Goal: Transaction & Acquisition: Purchase product/service

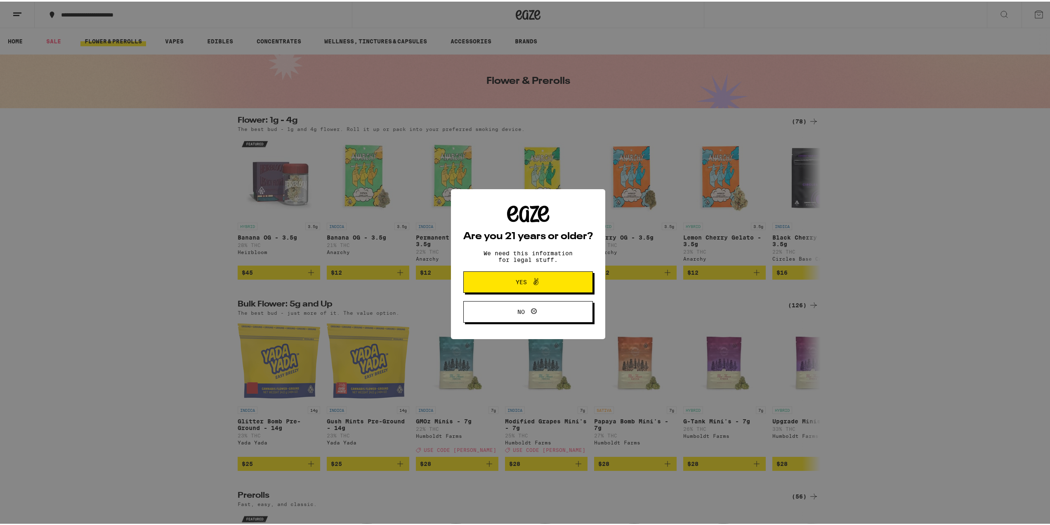
click at [535, 284] on icon at bounding box center [536, 280] width 10 height 10
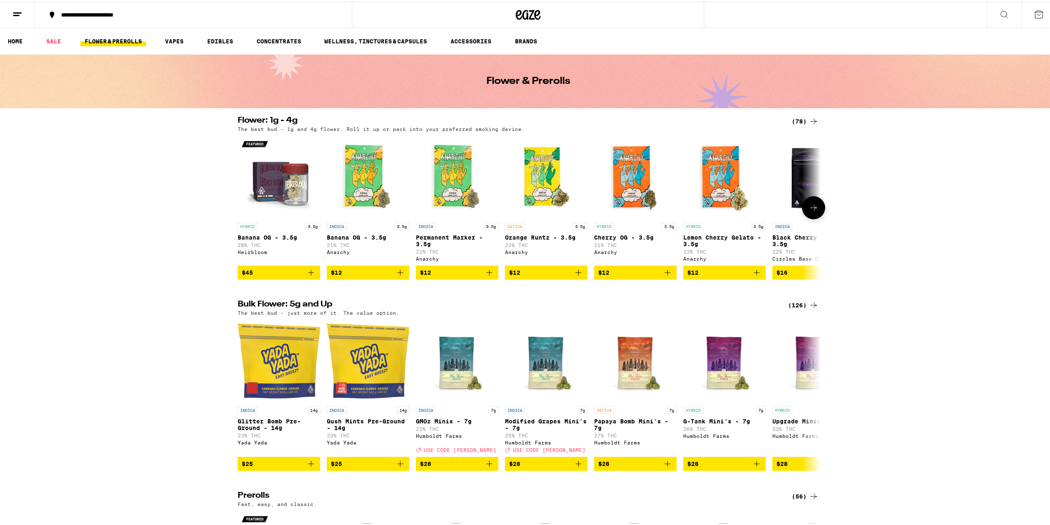
click at [810, 208] on icon at bounding box center [814, 206] width 10 height 10
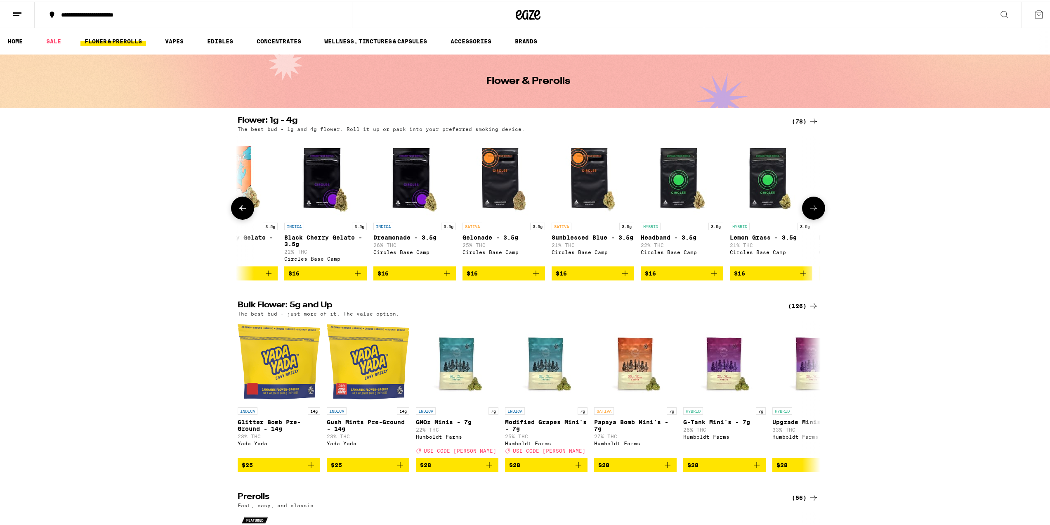
scroll to position [0, 491]
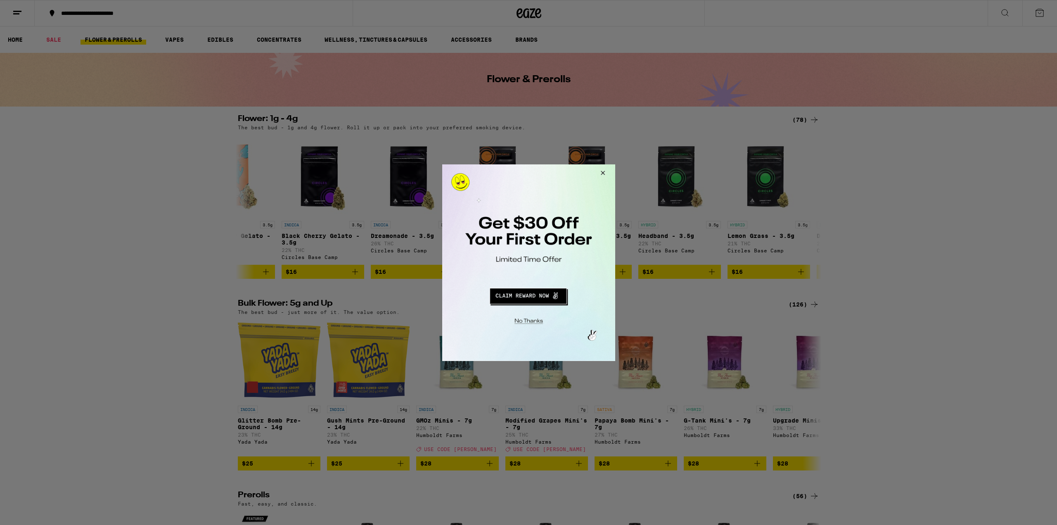
click at [601, 174] on button "Close Modal" at bounding box center [601, 174] width 22 height 20
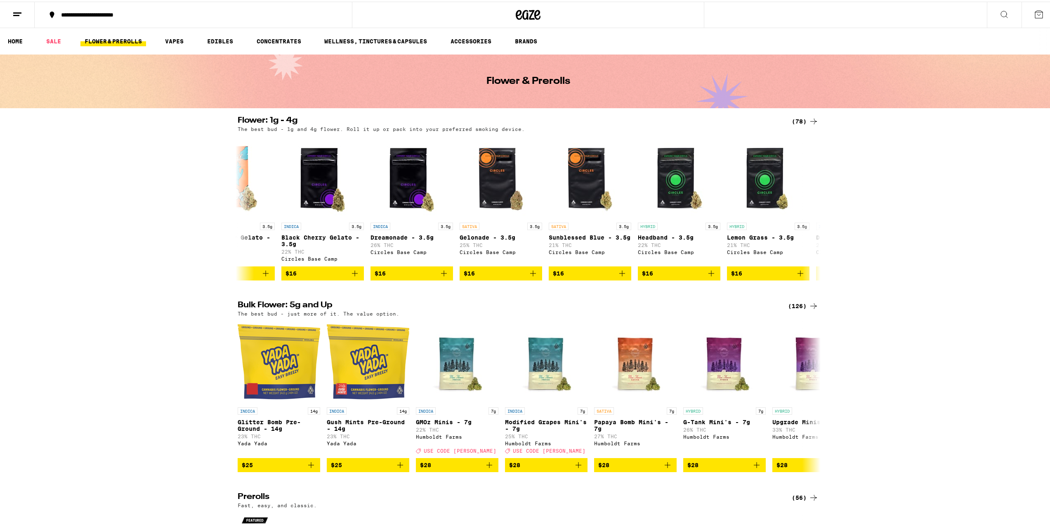
click at [1004, 14] on button at bounding box center [1004, 13] width 35 height 26
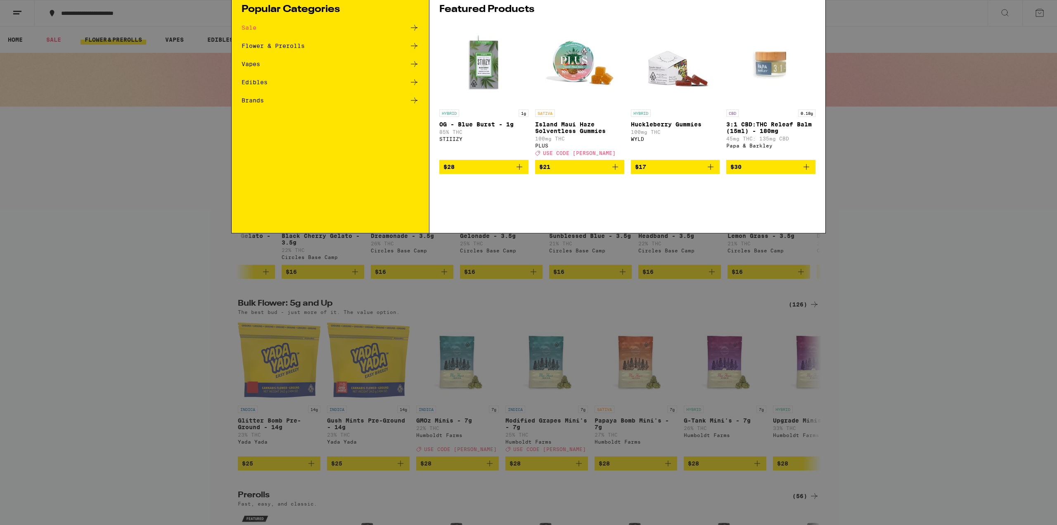
click at [441, 15] on input "Search for Products" at bounding box center [527, 13] width 544 height 7
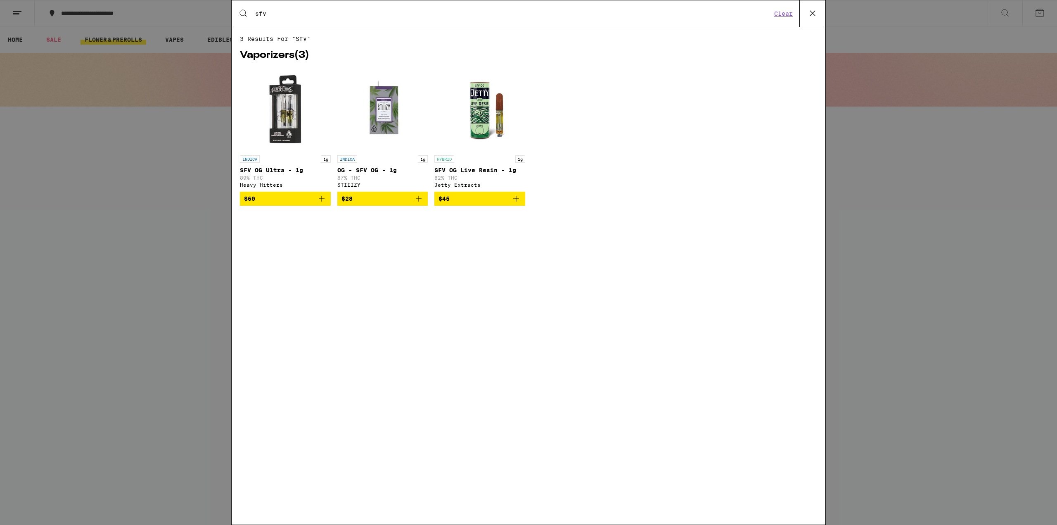
type input "sfv"
click at [278, 113] on img "Open page for SFV OG Ultra - 1g from Heavy Hitters" at bounding box center [285, 110] width 83 height 83
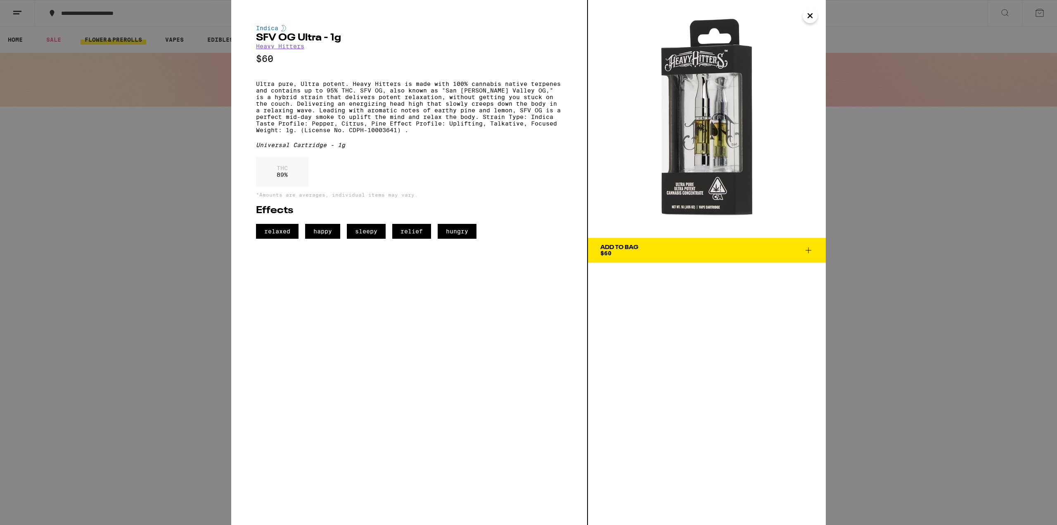
click at [811, 14] on icon "Close" at bounding box center [810, 15] width 10 height 12
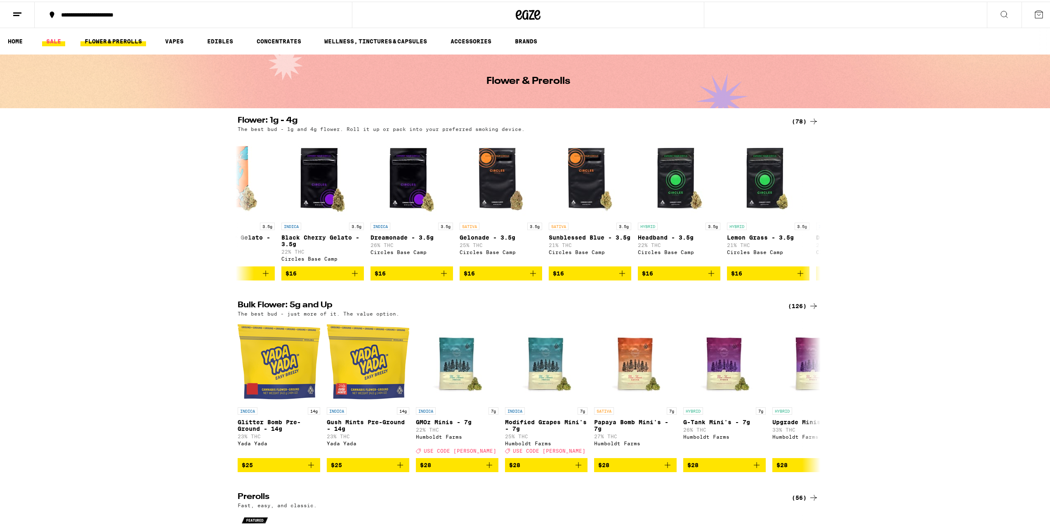
click at [61, 43] on link "SALE" at bounding box center [53, 40] width 23 height 10
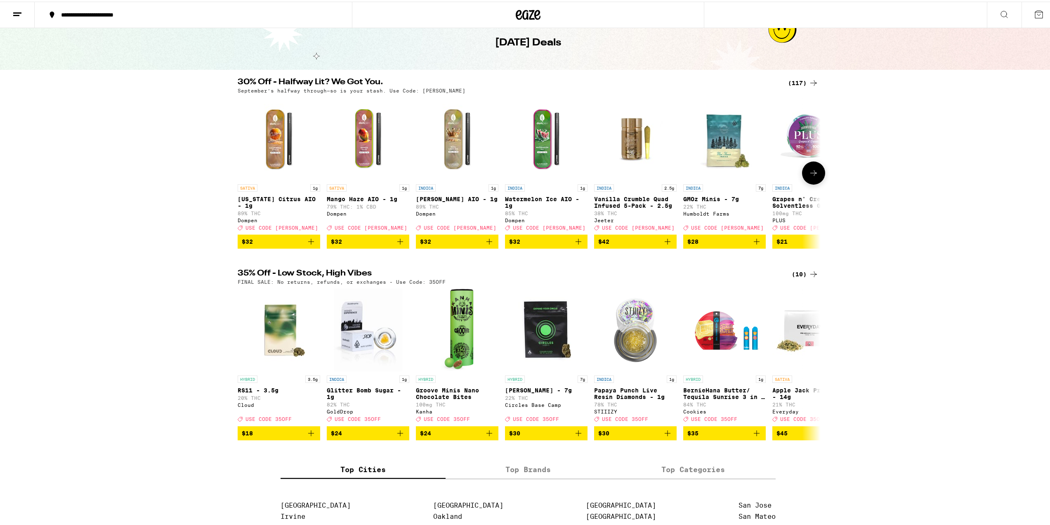
scroll to position [41, 0]
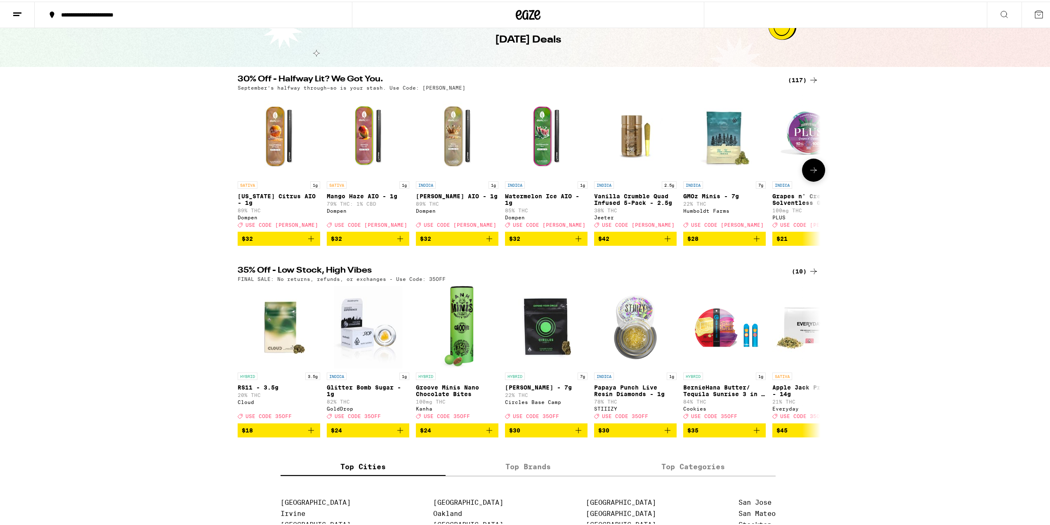
click at [803, 170] on button at bounding box center [813, 168] width 23 height 23
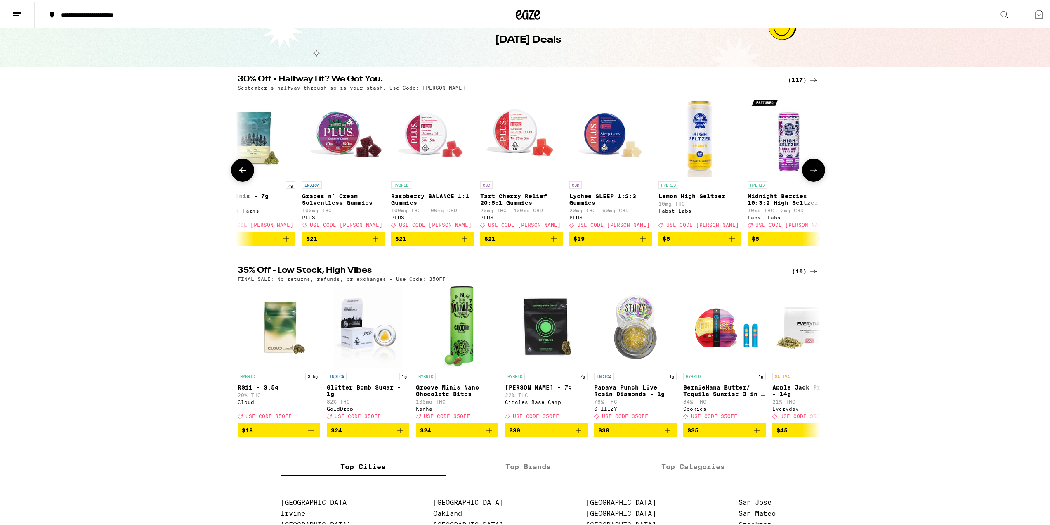
scroll to position [0, 491]
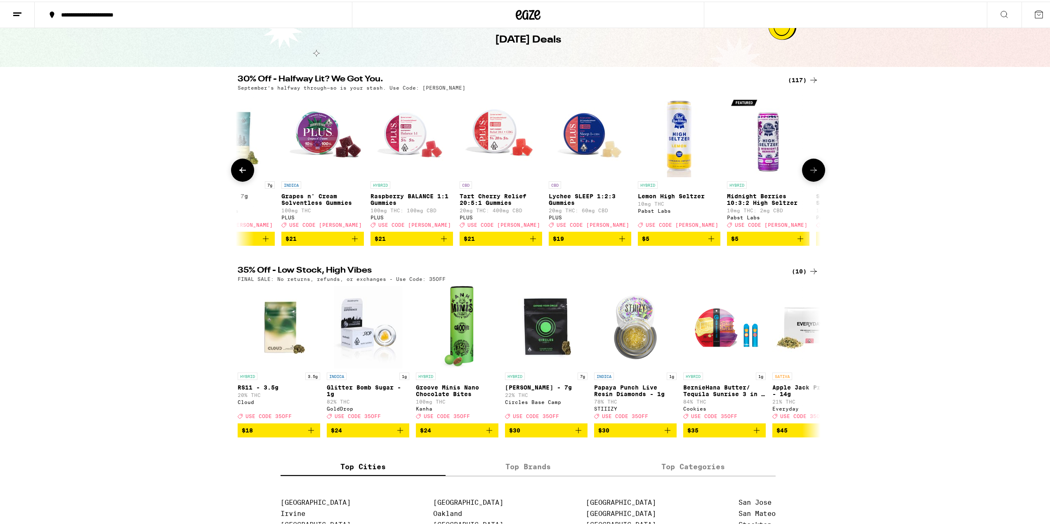
click at [805, 171] on button at bounding box center [813, 168] width 23 height 23
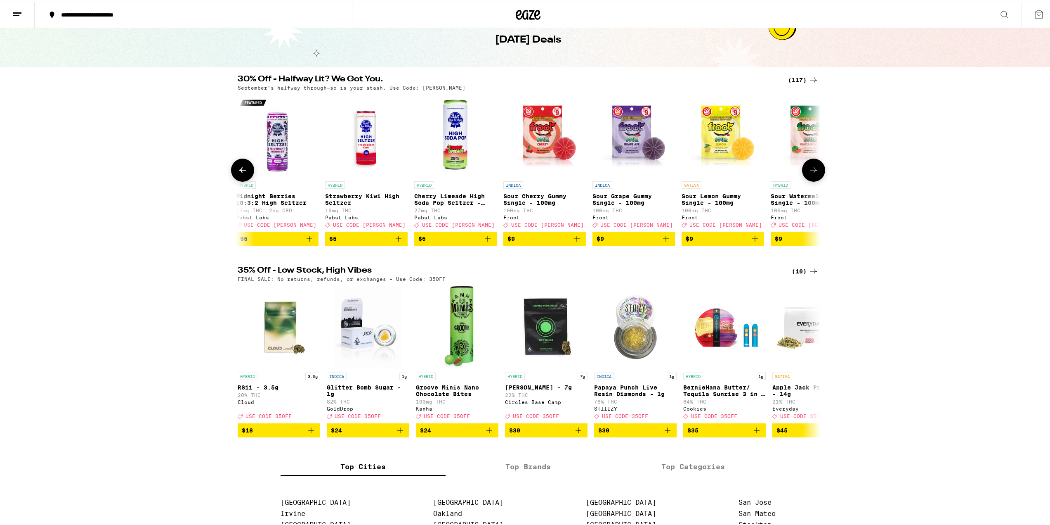
click at [805, 171] on button at bounding box center [813, 168] width 23 height 23
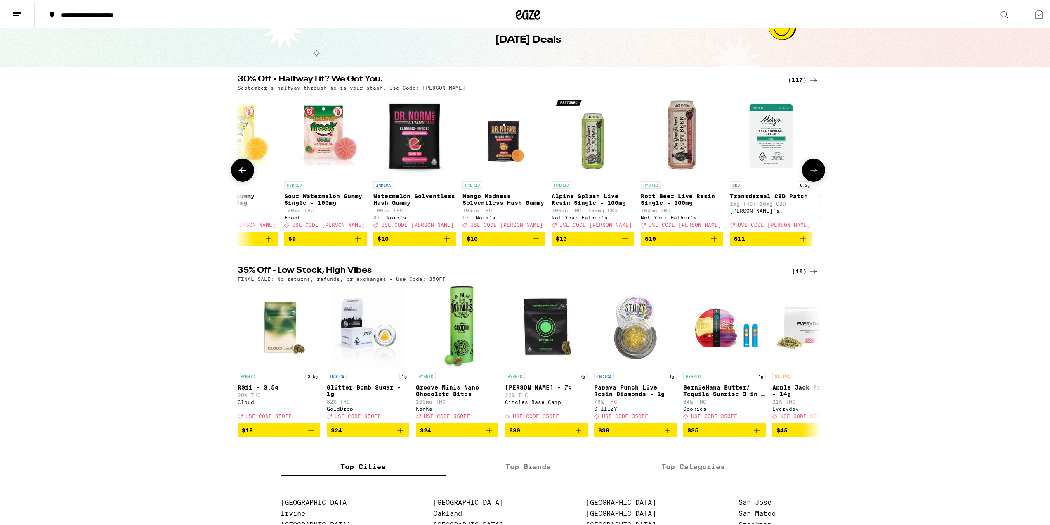
scroll to position [0, 1473]
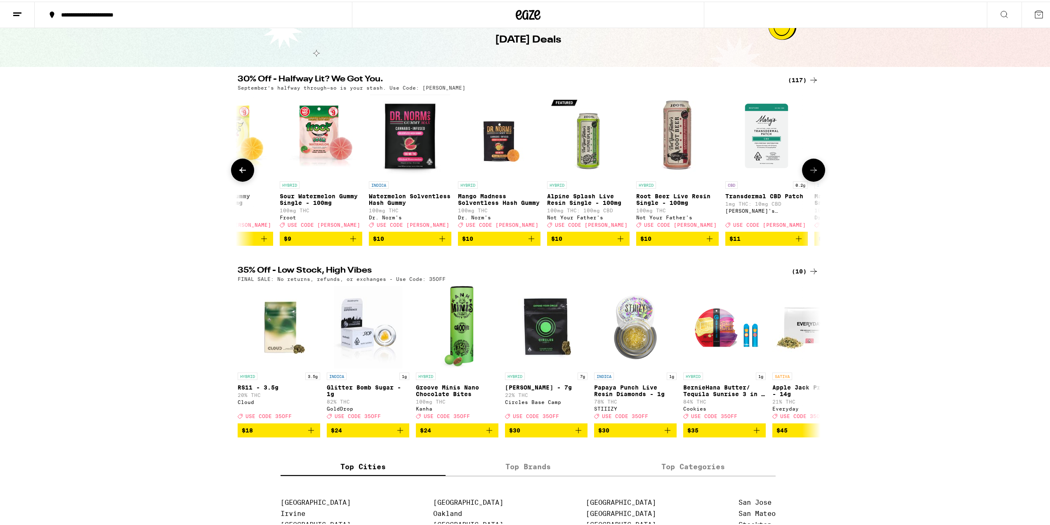
click at [805, 171] on button at bounding box center [813, 168] width 23 height 23
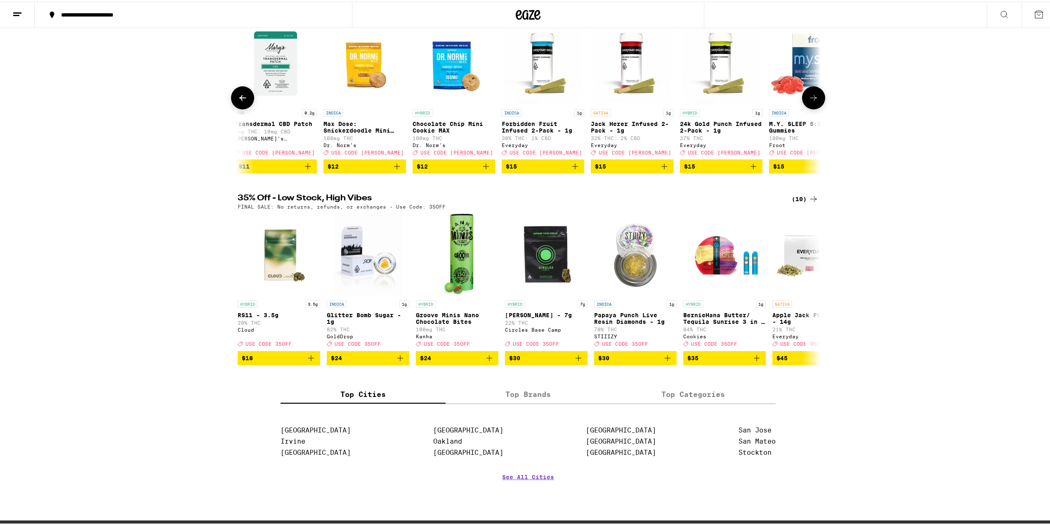
scroll to position [165, 0]
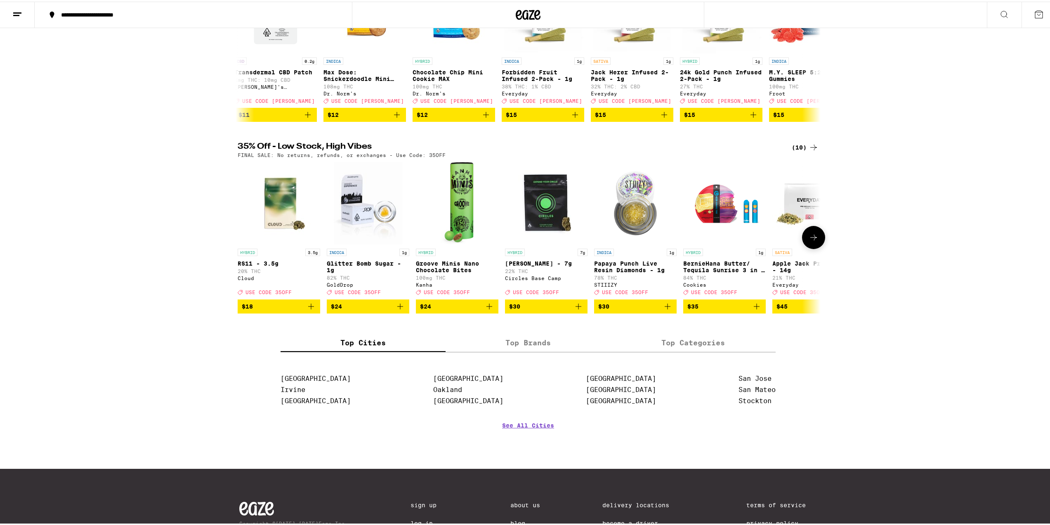
click at [820, 247] on button at bounding box center [813, 235] width 23 height 23
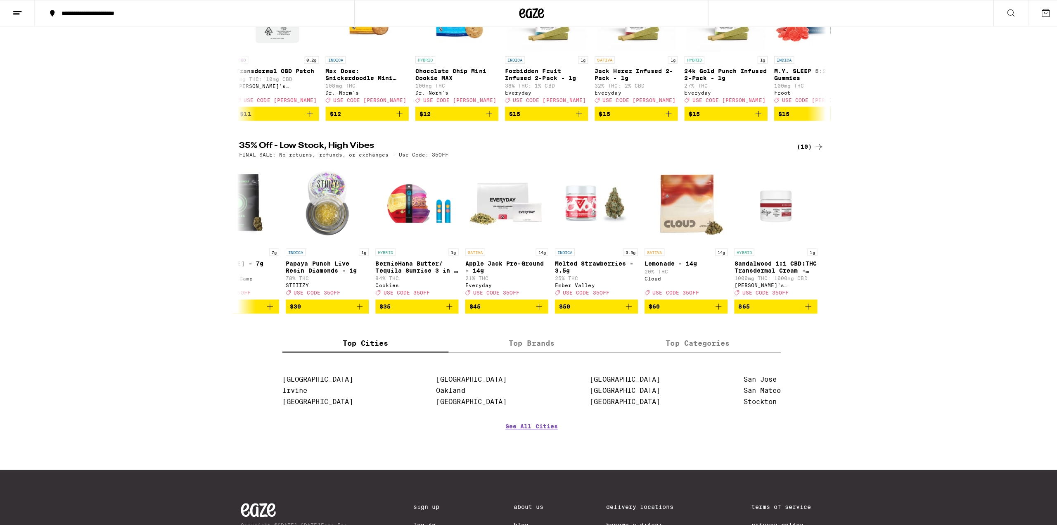
scroll to position [0, 0]
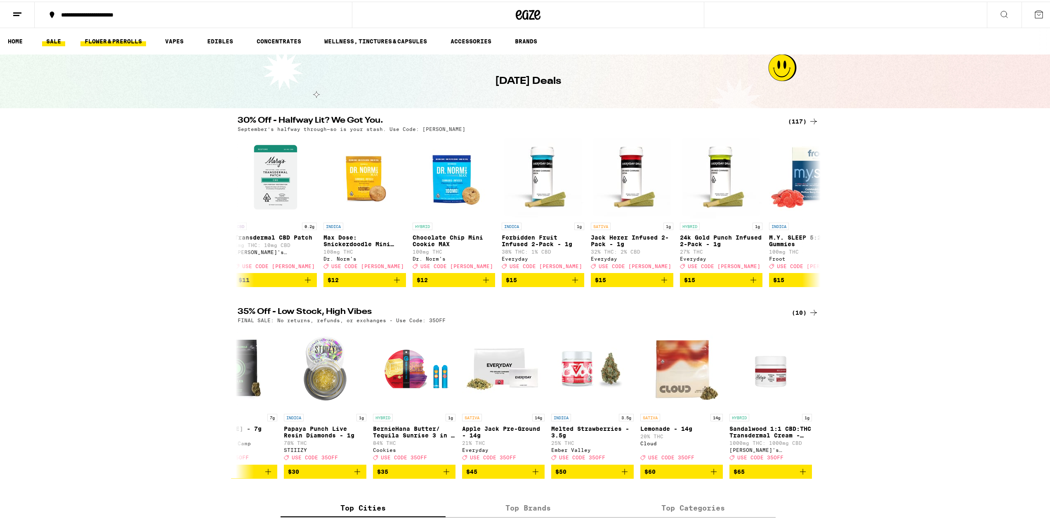
click at [128, 40] on link "FLOWER & PREROLLS" at bounding box center [113, 40] width 66 height 10
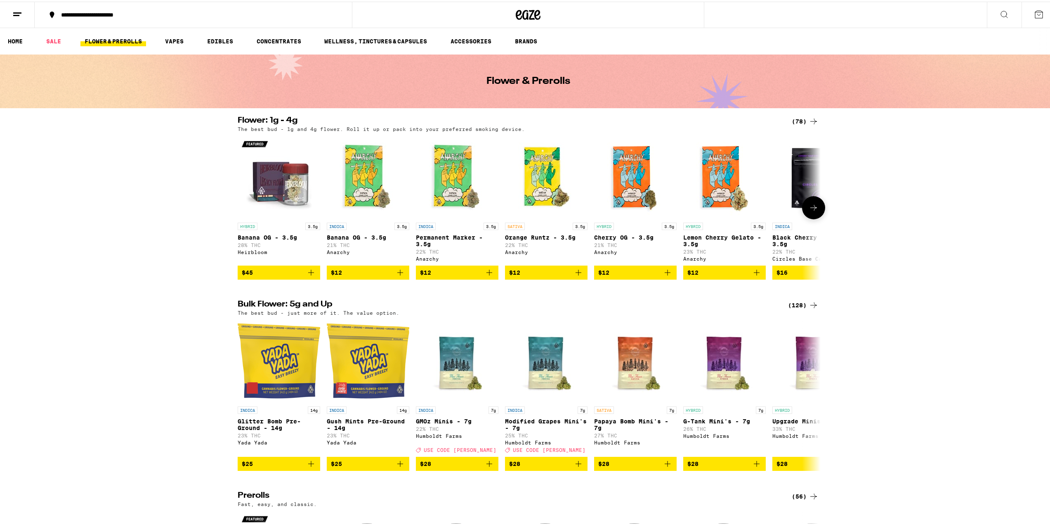
click at [518, 227] on p "SATIVA" at bounding box center [515, 224] width 20 height 7
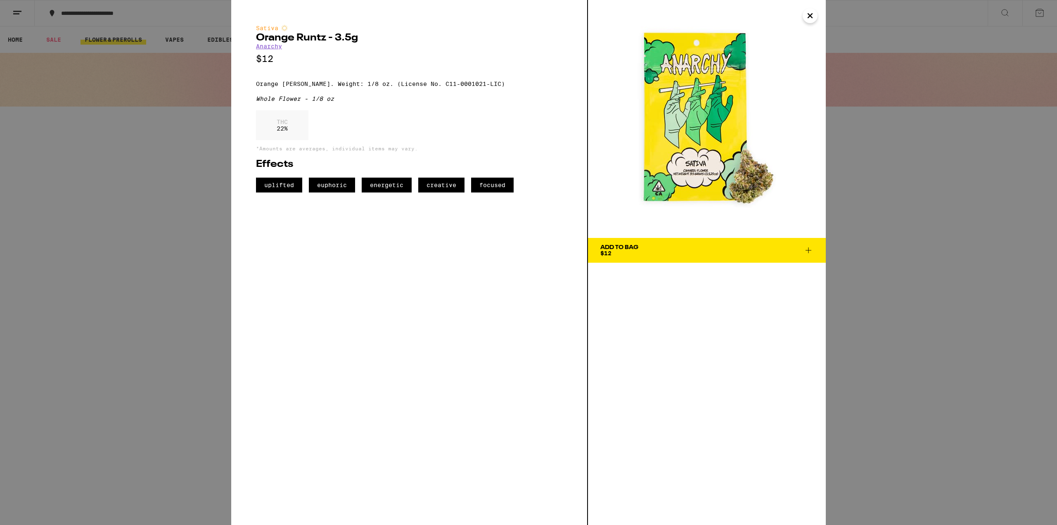
click at [643, 251] on span "Add To Bag $12" at bounding box center [706, 250] width 213 height 12
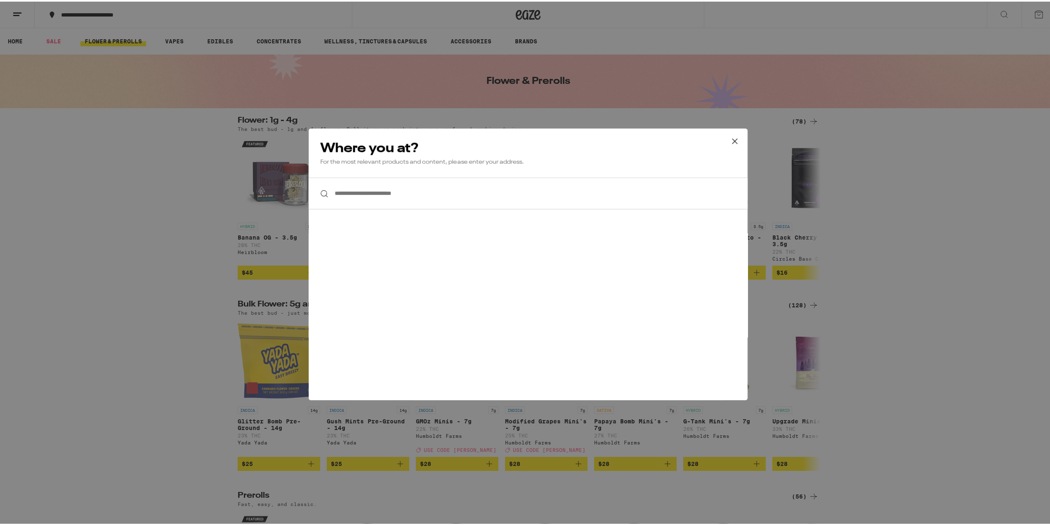
click at [445, 182] on input "**********" at bounding box center [528, 192] width 439 height 32
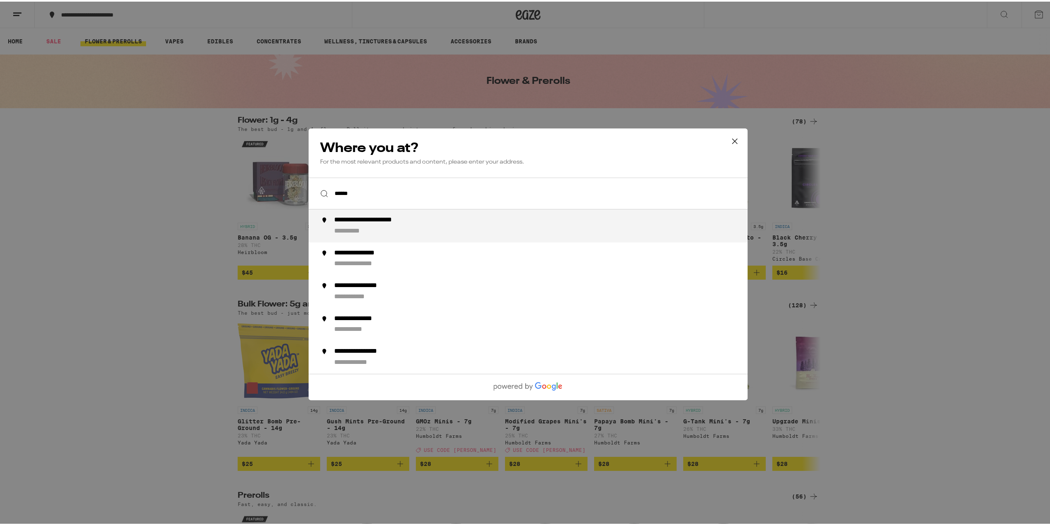
click at [422, 228] on div "**********" at bounding box center [544, 224] width 421 height 20
type input "**********"
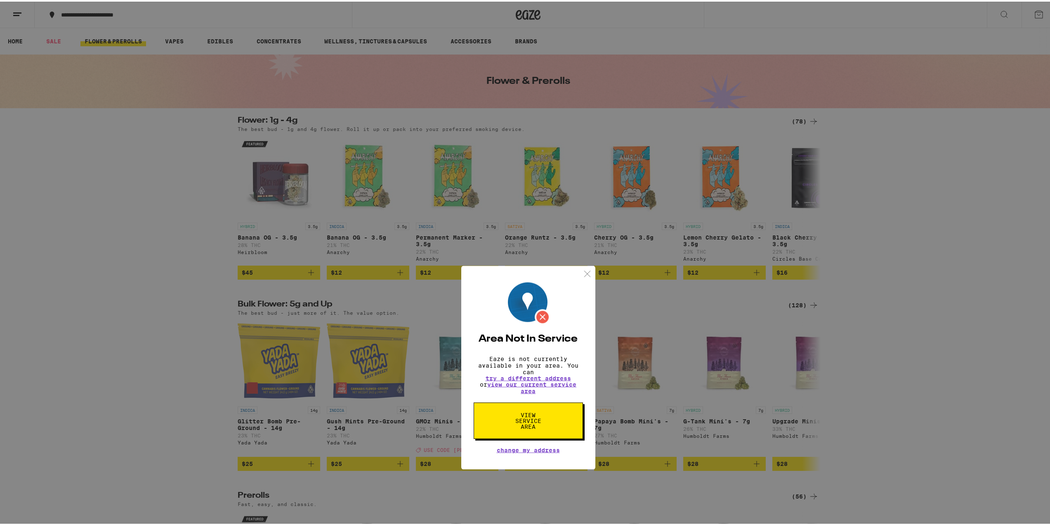
click at [584, 163] on img at bounding box center [587, 168] width 10 height 10
